Goal: Obtain resource: Download file/media

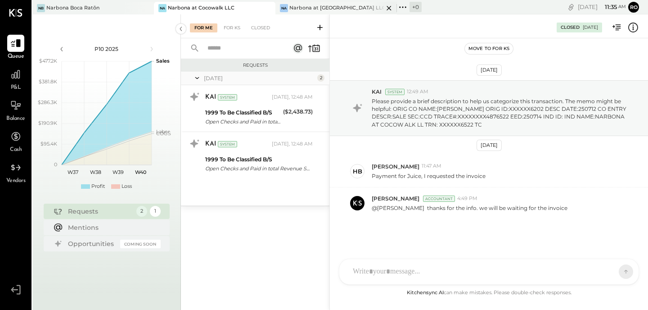
drag, startPoint x: 342, startPoint y: 7, endPoint x: 350, endPoint y: 9, distance: 7.9
click at [343, 7] on div "Narbona at [GEOGRAPHIC_DATA] LLC" at bounding box center [336, 7] width 94 height 7
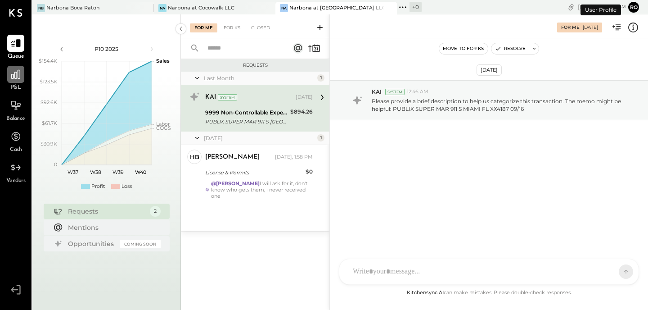
click at [16, 81] on div at bounding box center [15, 74] width 17 height 17
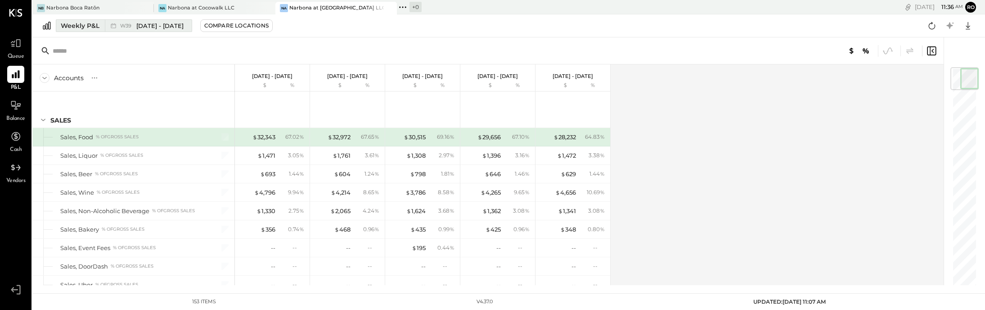
click at [83, 27] on div "Weekly P&L" at bounding box center [80, 25] width 39 height 9
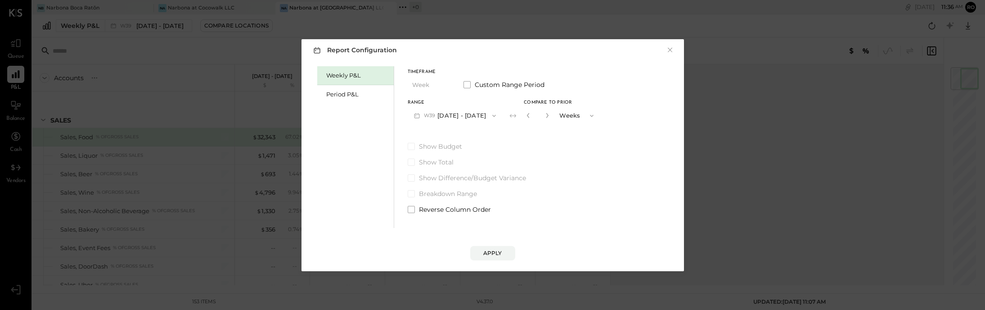
drag, startPoint x: 355, startPoint y: 94, endPoint x: 407, endPoint y: 103, distance: 52.2
click at [356, 94] on div "Period P&L" at bounding box center [357, 94] width 63 height 9
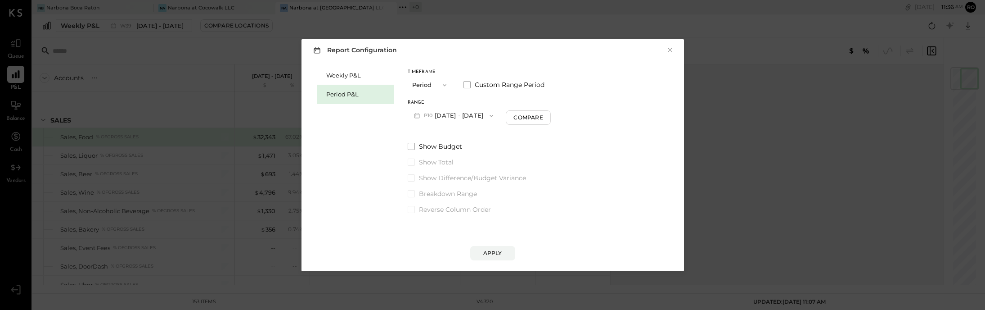
click at [472, 117] on button "P10 [DATE] - [DATE]" at bounding box center [454, 115] width 92 height 17
drag, startPoint x: 453, startPoint y: 135, endPoint x: 513, endPoint y: 134, distance: 60.7
click at [458, 134] on span "[DATE] - [DATE]" at bounding box center [449, 135] width 43 height 8
click at [533, 118] on div "Compare" at bounding box center [529, 117] width 29 height 8
click at [547, 117] on icon "button" at bounding box center [546, 115] width 2 height 5
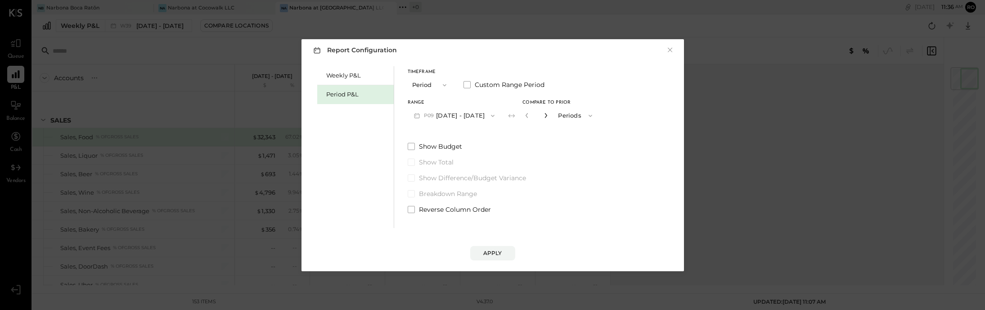
click at [547, 117] on icon "button" at bounding box center [546, 115] width 2 height 5
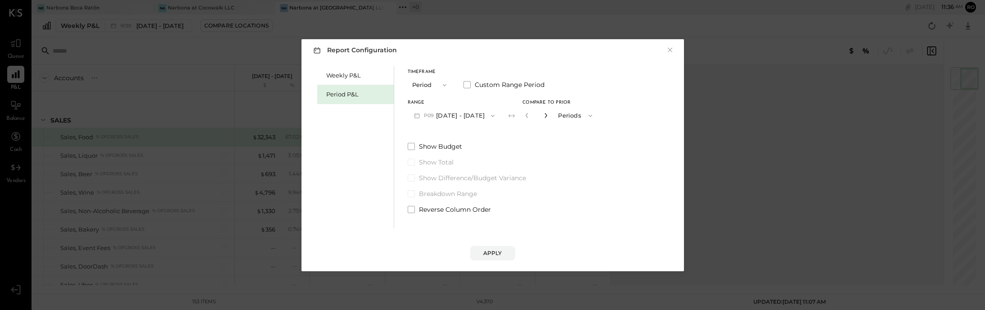
click at [547, 117] on icon "button" at bounding box center [546, 115] width 2 height 5
type input "*"
click at [497, 258] on button "Apply" at bounding box center [492, 253] width 45 height 14
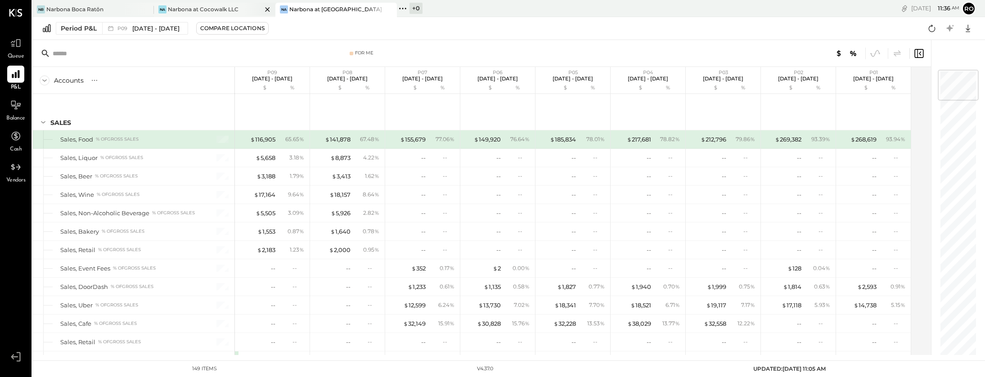
click at [225, 13] on div "Narbona at Cocowalk LLC" at bounding box center [203, 9] width 71 height 8
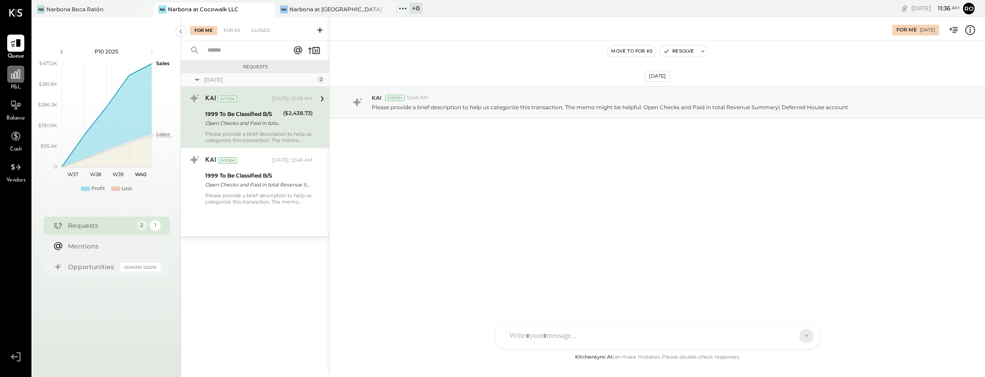
click at [10, 73] on icon at bounding box center [16, 74] width 12 height 12
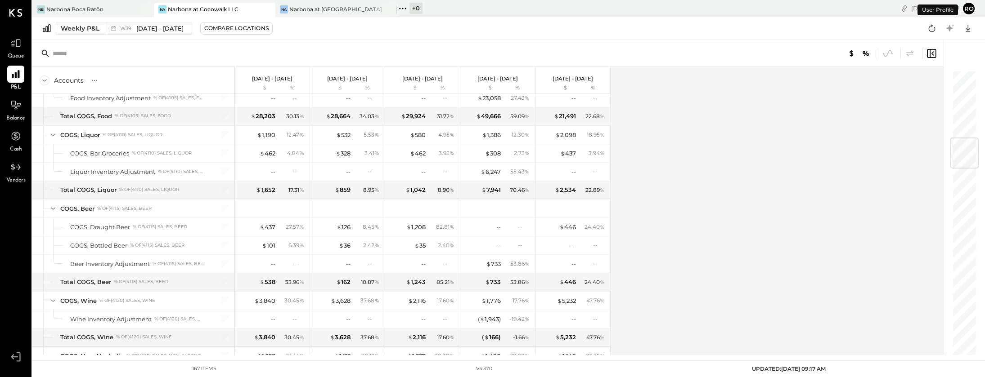
scroll to position [577, 0]
click at [75, 28] on div "Weekly P&L" at bounding box center [80, 28] width 39 height 9
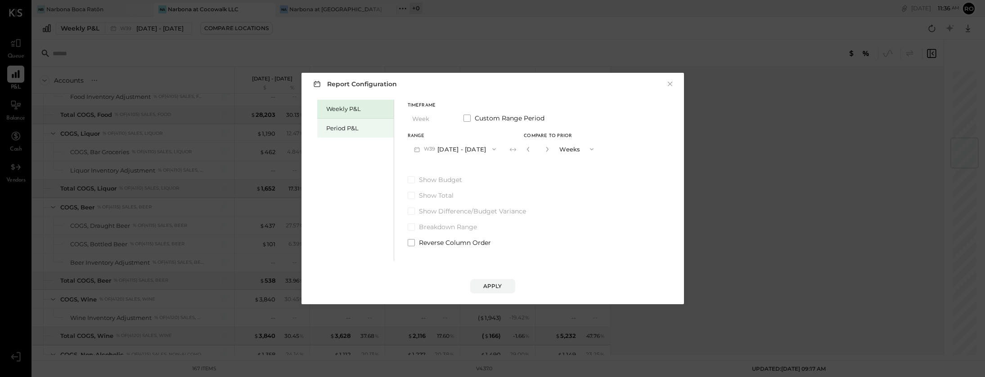
click at [356, 128] on div "Period P&L" at bounding box center [357, 128] width 63 height 9
click at [445, 149] on button "P10 [DATE] - [DATE]" at bounding box center [454, 149] width 92 height 17
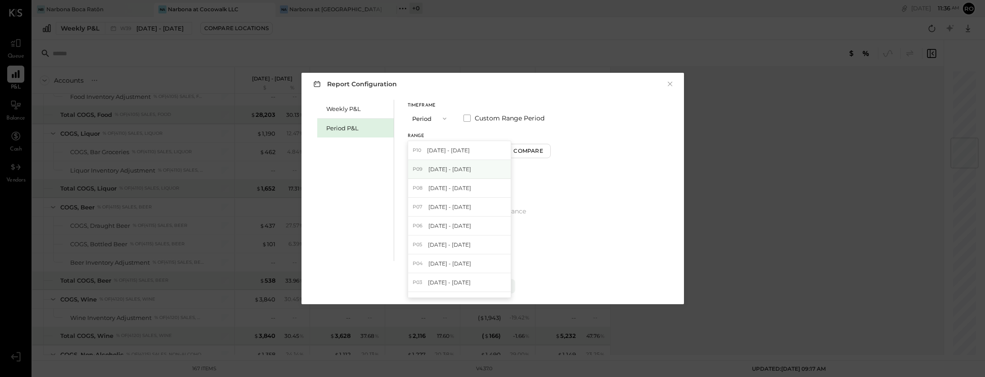
click at [455, 167] on span "[DATE] - [DATE]" at bounding box center [449, 170] width 43 height 8
drag, startPoint x: 545, startPoint y: 152, endPoint x: 574, endPoint y: 161, distance: 30.2
click at [544, 152] on div "Compare" at bounding box center [529, 151] width 29 height 8
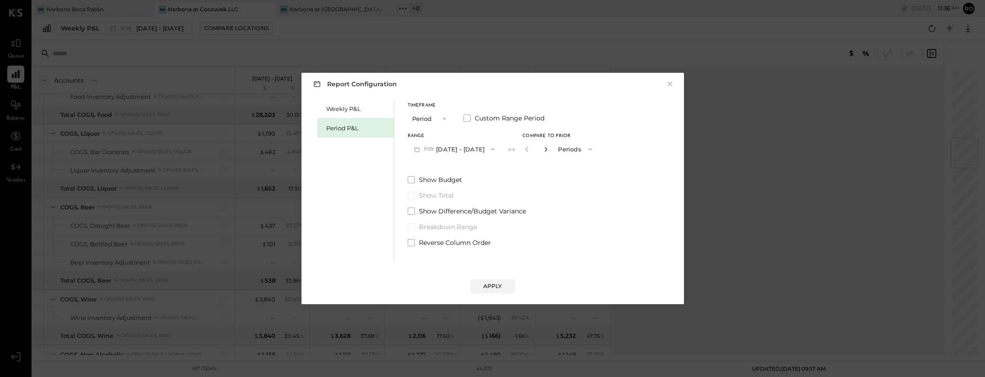
click at [548, 148] on icon "button" at bounding box center [545, 149] width 5 height 5
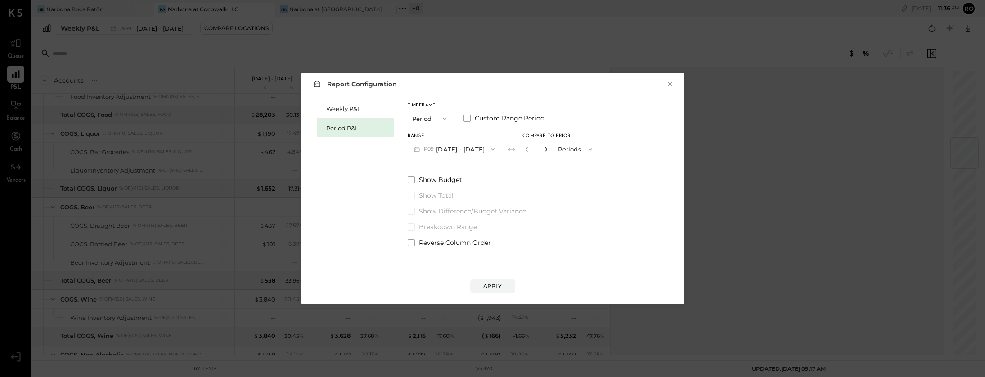
click at [548, 148] on icon "button" at bounding box center [545, 149] width 5 height 5
drag, startPoint x: 537, startPoint y: 149, endPoint x: 539, endPoint y: 154, distance: 5.1
click at [530, 149] on icon "button" at bounding box center [526, 149] width 5 height 5
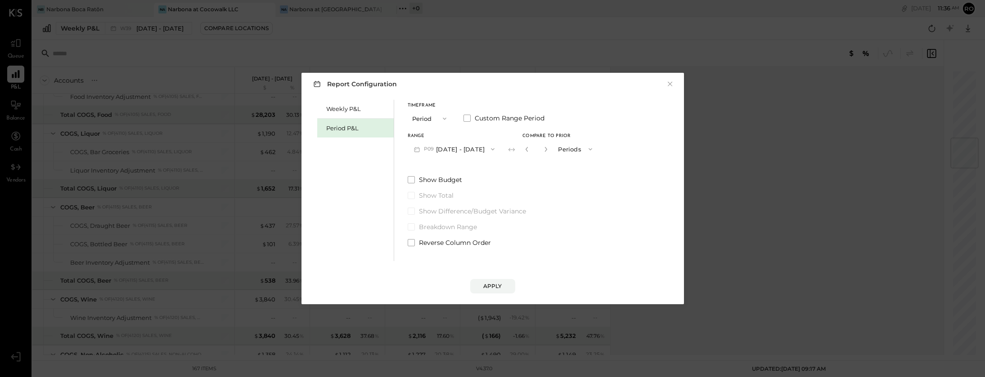
type input "*"
click at [493, 285] on div "Apply" at bounding box center [492, 287] width 19 height 8
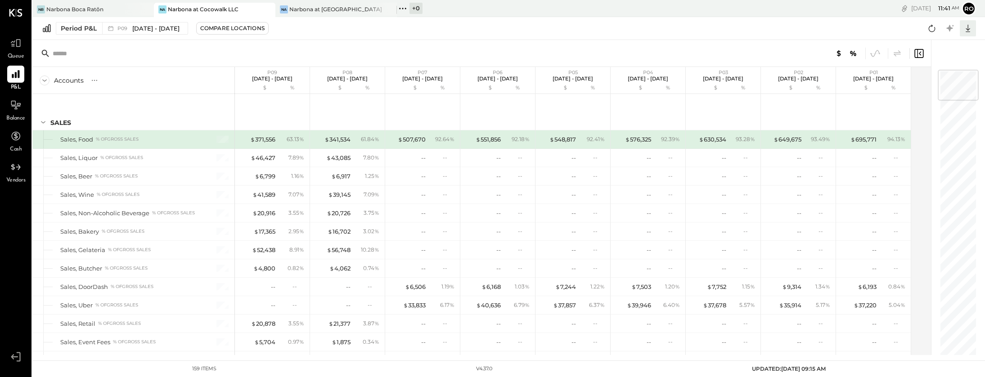
click at [647, 29] on icon at bounding box center [968, 28] width 12 height 12
click at [647, 80] on div "Excel" at bounding box center [940, 81] width 72 height 19
click at [321, 11] on div "Narbona at [GEOGRAPHIC_DATA] LLC" at bounding box center [336, 9] width 94 height 8
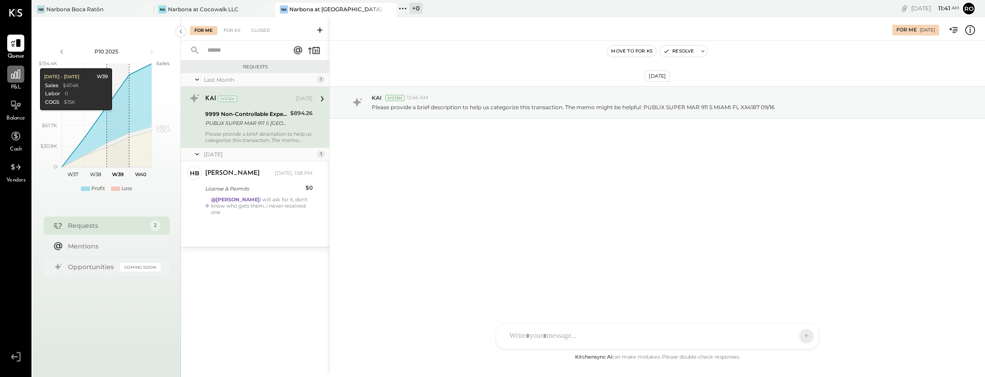
click at [17, 80] on icon at bounding box center [16, 74] width 12 height 12
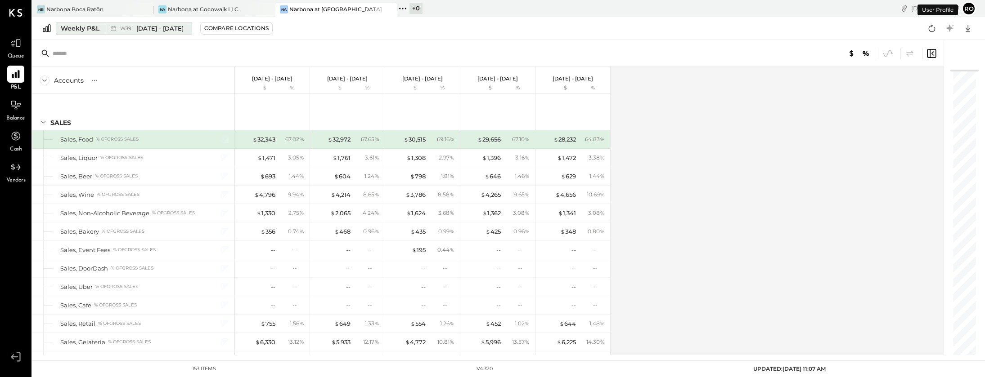
click at [81, 30] on div "Weekly P&L" at bounding box center [80, 28] width 39 height 9
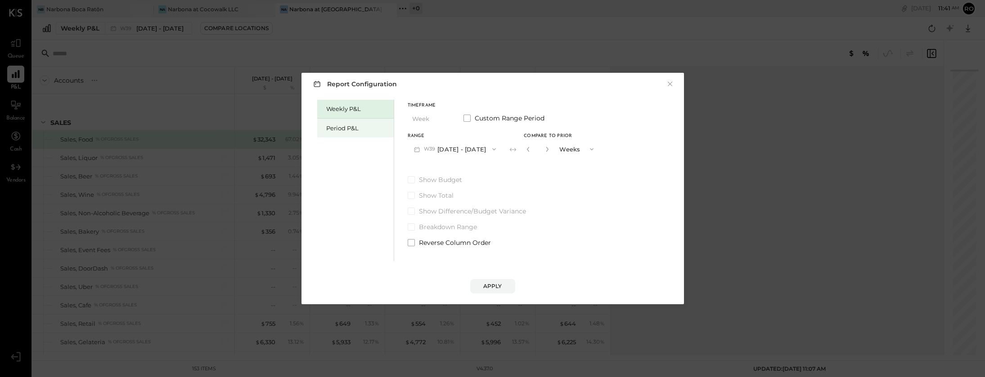
click at [353, 127] on div "Period P&L" at bounding box center [357, 128] width 63 height 9
click at [481, 152] on button "P10 [DATE] - [DATE]" at bounding box center [454, 149] width 92 height 17
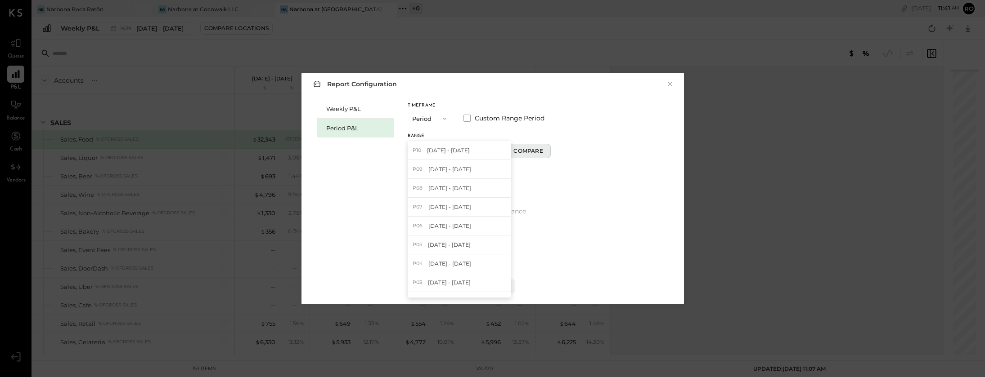
drag, startPoint x: 452, startPoint y: 170, endPoint x: 537, endPoint y: 155, distance: 86.3
click at [453, 170] on span "[DATE] - [DATE]" at bounding box center [449, 170] width 43 height 8
click at [540, 154] on div "Compare" at bounding box center [529, 151] width 29 height 8
click at [548, 150] on icon "button" at bounding box center [545, 149] width 5 height 5
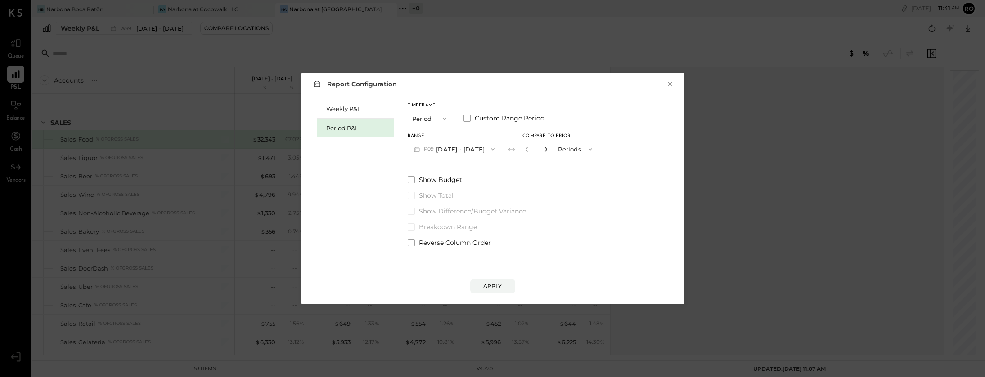
click at [548, 150] on icon "button" at bounding box center [545, 149] width 5 height 5
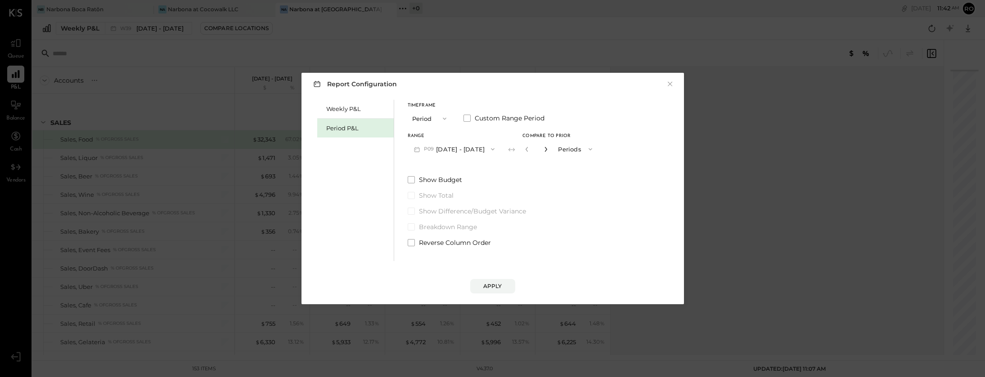
type input "*"
click at [496, 287] on div "Apply" at bounding box center [492, 287] width 19 height 8
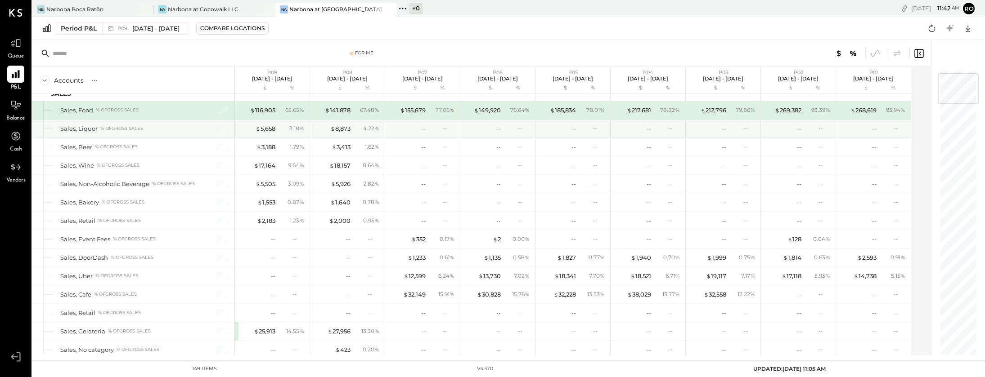
scroll to position [29, 0]
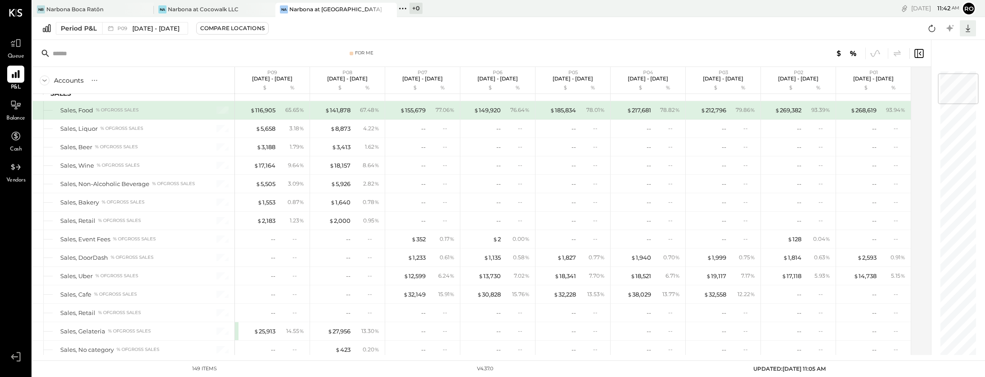
click at [647, 27] on icon at bounding box center [968, 28] width 12 height 12
click at [647, 82] on div "Excel" at bounding box center [940, 81] width 72 height 19
click at [119, 11] on div "[PERSON_NAME] Boca Ratōn" at bounding box center [86, 9] width 108 height 8
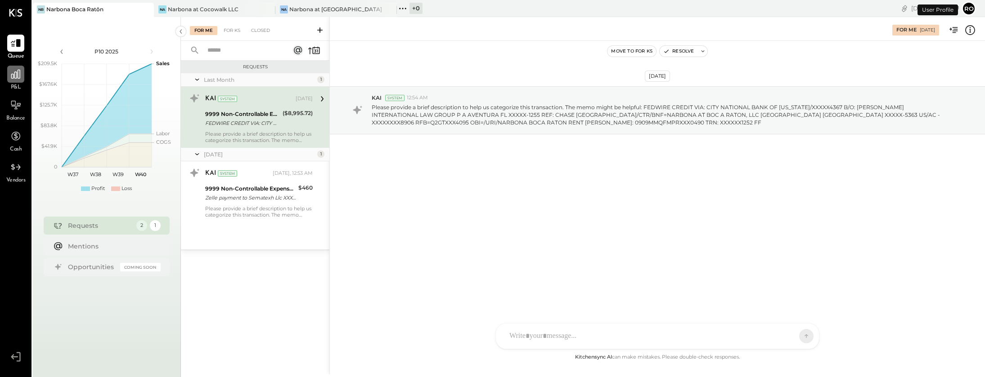
click at [18, 79] on icon at bounding box center [16, 74] width 12 height 12
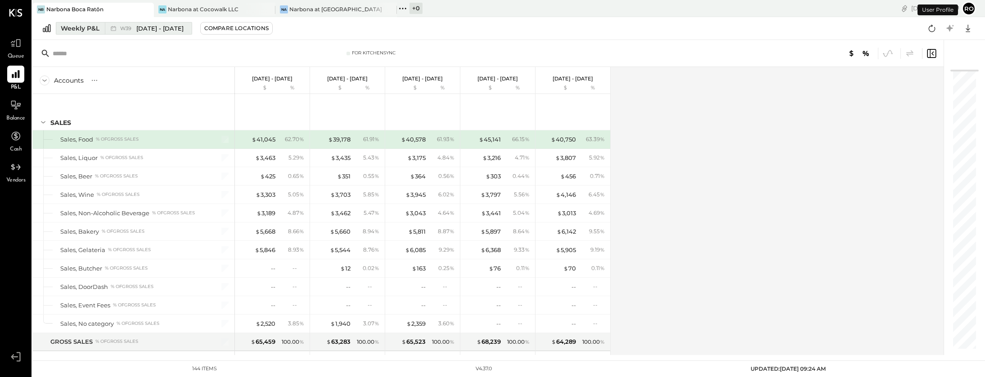
click at [91, 27] on div "Weekly P&L" at bounding box center [80, 28] width 39 height 9
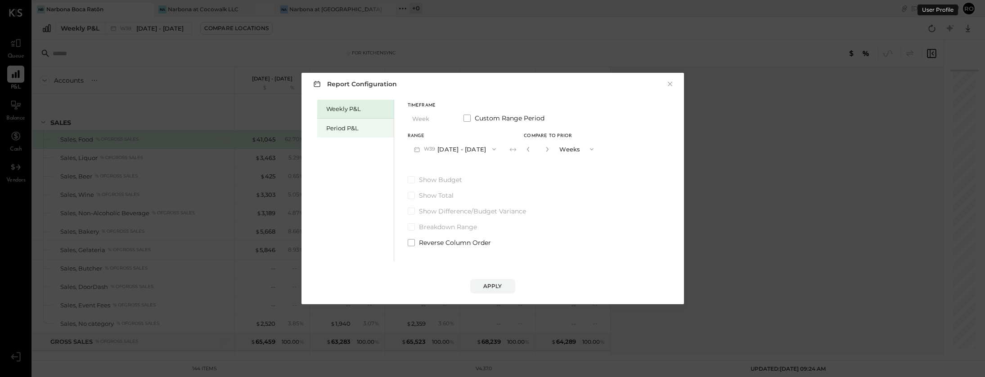
click at [347, 126] on div "Period P&L" at bounding box center [357, 128] width 63 height 9
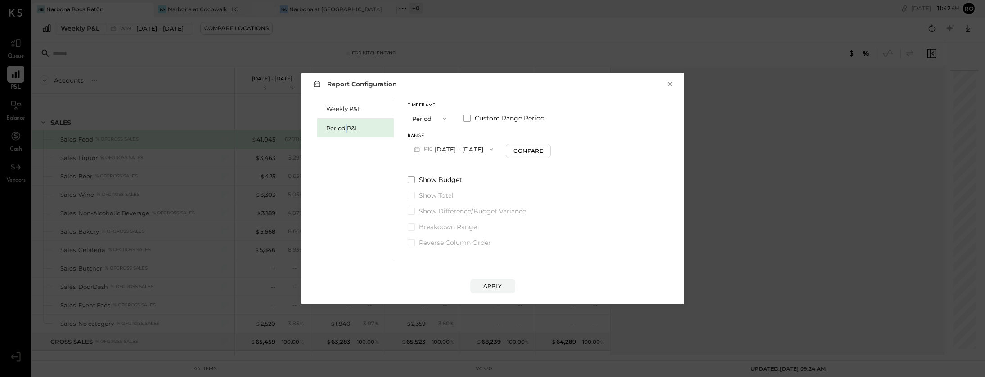
click at [495, 150] on icon "button" at bounding box center [491, 149] width 7 height 7
drag, startPoint x: 441, startPoint y: 169, endPoint x: 523, endPoint y: 170, distance: 81.4
click at [443, 168] on span "[DATE] - [DATE]" at bounding box center [449, 170] width 43 height 8
click at [544, 153] on div "Compare" at bounding box center [529, 151] width 29 height 8
click at [548, 148] on icon "button" at bounding box center [545, 149] width 5 height 5
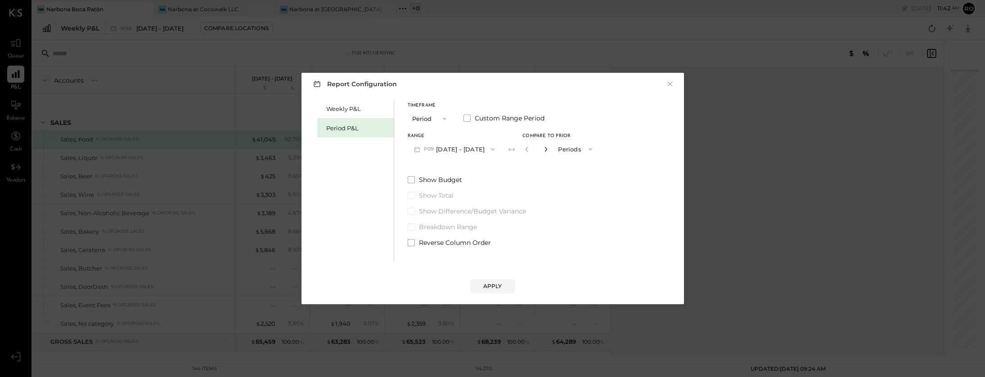
click at [548, 148] on icon "button" at bounding box center [545, 149] width 5 height 5
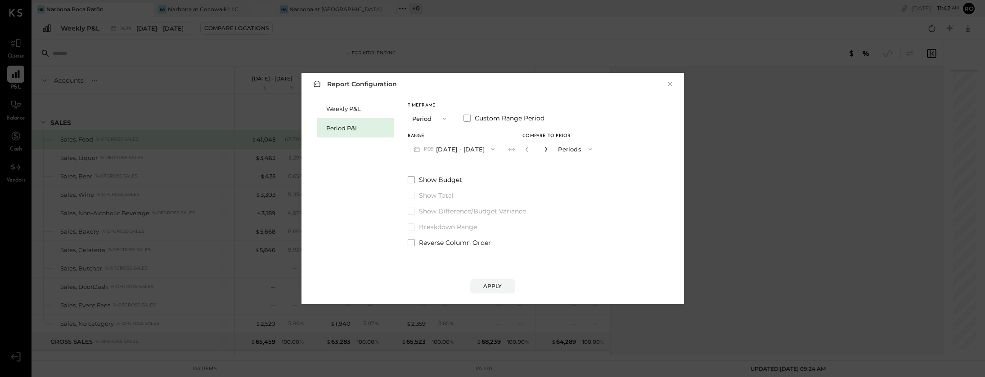
click at [548, 148] on icon "button" at bounding box center [545, 149] width 5 height 5
type input "*"
click at [495, 293] on button "Apply" at bounding box center [492, 286] width 45 height 14
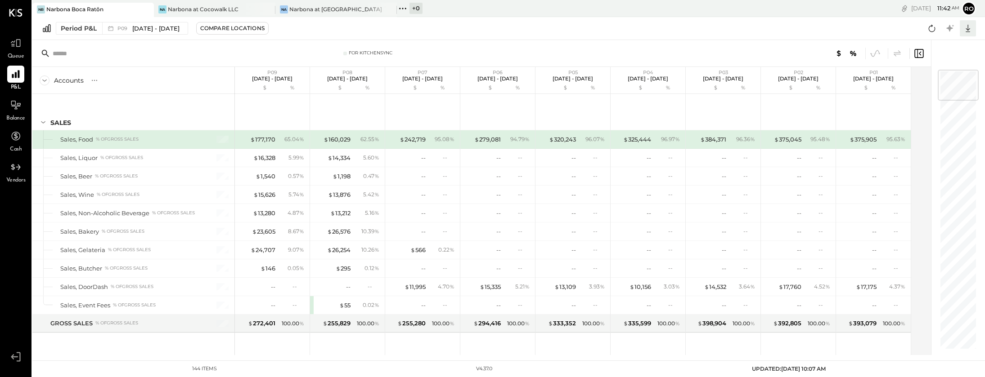
click at [647, 28] on icon at bounding box center [968, 29] width 4 height 8
drag, startPoint x: 933, startPoint y: 82, endPoint x: 937, endPoint y: 86, distance: 5.4
click at [647, 82] on div "Excel" at bounding box center [940, 81] width 72 height 19
